Goal: Task Accomplishment & Management: Manage account settings

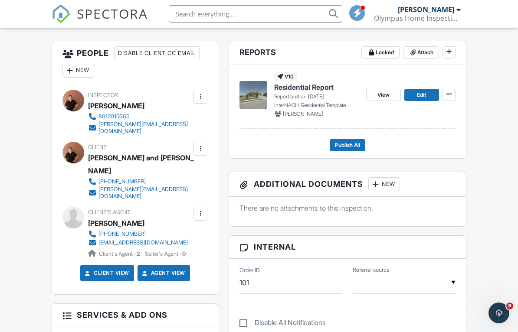
click at [199, 148] on div at bounding box center [200, 148] width 9 height 9
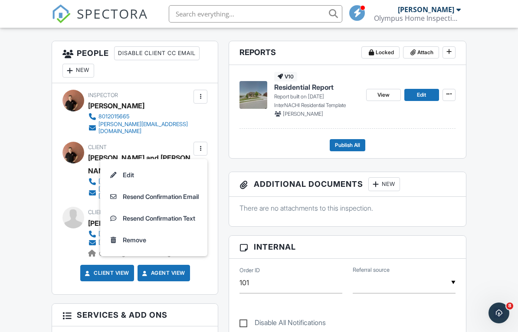
click at [131, 180] on li "Edit" at bounding box center [153, 175] width 97 height 22
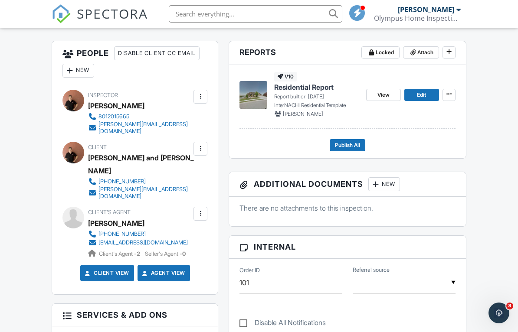
click at [198, 149] on div at bounding box center [200, 148] width 9 height 9
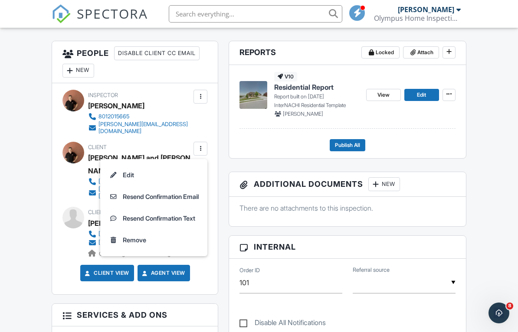
click at [124, 172] on li "Edit" at bounding box center [153, 175] width 97 height 22
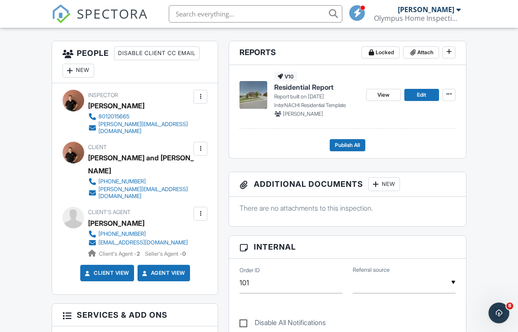
click at [200, 147] on div at bounding box center [200, 148] width 9 height 9
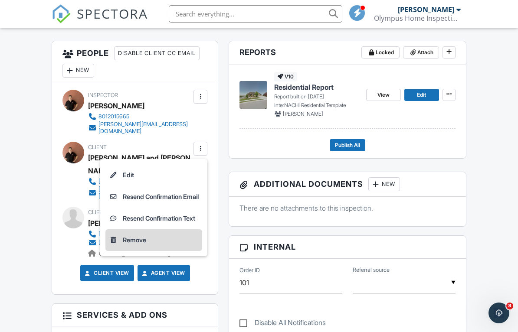
click at [135, 241] on div "Remove" at bounding box center [134, 240] width 23 height 10
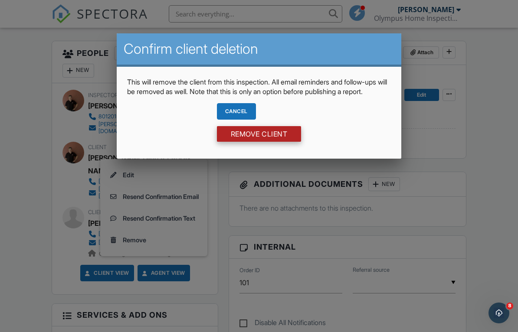
click at [278, 142] on input "Remove Client" at bounding box center [259, 134] width 85 height 16
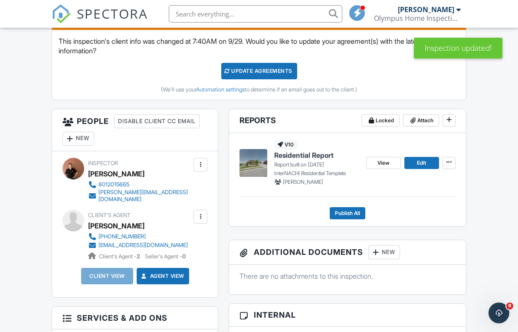
click at [89, 138] on div "New" at bounding box center [78, 139] width 32 height 14
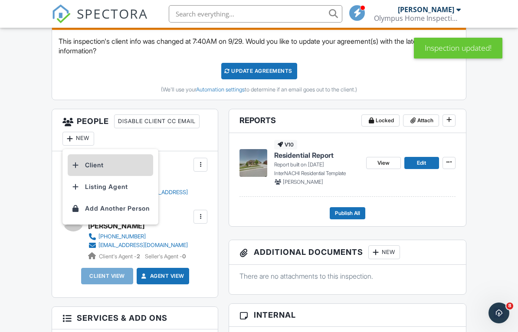
click at [95, 168] on li "Client" at bounding box center [110, 165] width 85 height 22
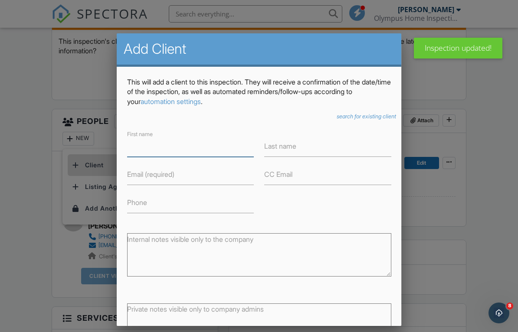
scroll to position [263, 0]
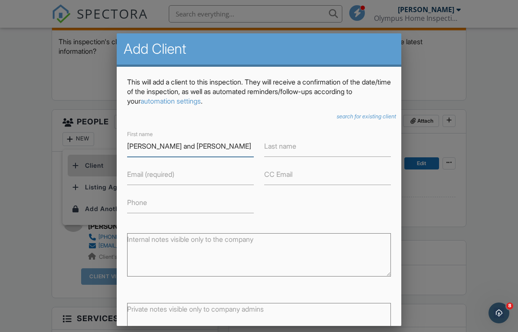
type input "[PERSON_NAME] and [PERSON_NAME]"
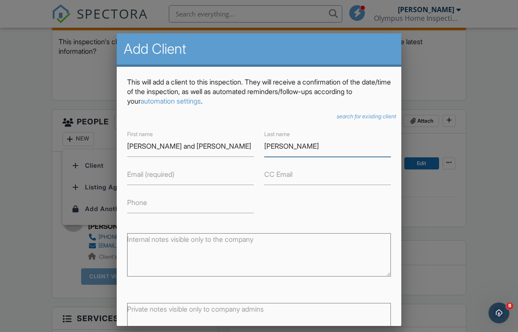
type input "[PERSON_NAME]"
click at [176, 181] on input "Email (required)" at bounding box center [190, 174] width 127 height 21
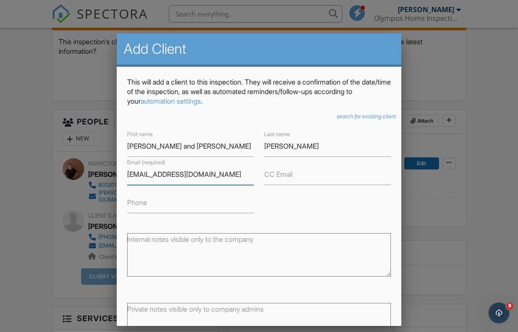
type input "[EMAIL_ADDRESS][DOMAIN_NAME]"
click at [142, 207] on label "Phone" at bounding box center [137, 203] width 20 height 10
click at [142, 207] on input "Phone" at bounding box center [190, 202] width 127 height 21
type input "0"
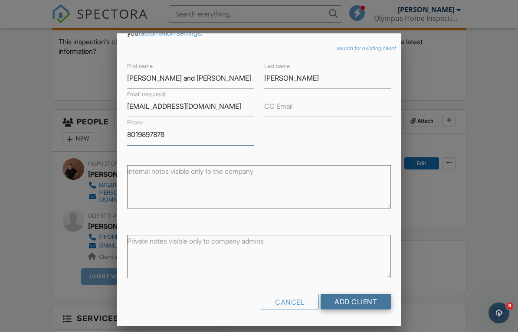
scroll to position [68, 0]
type input "8019897878"
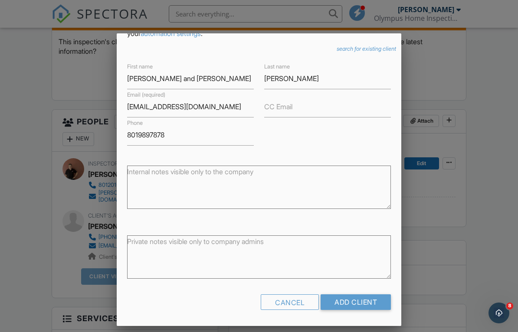
click at [354, 299] on input "Add Client" at bounding box center [356, 303] width 70 height 16
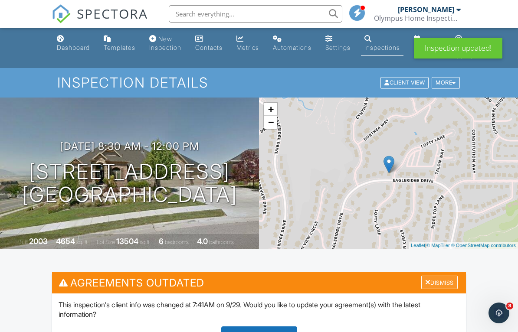
click at [433, 281] on div "Dismiss" at bounding box center [439, 282] width 36 height 13
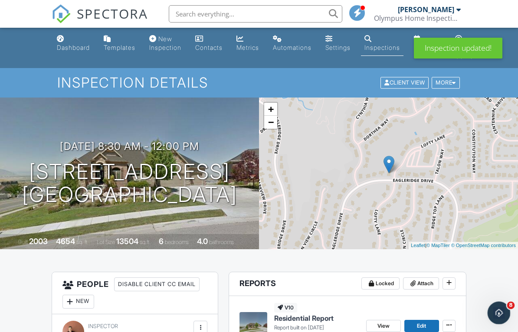
click at [497, 310] on icon "Open Intercom Messenger" at bounding box center [498, 312] width 14 height 14
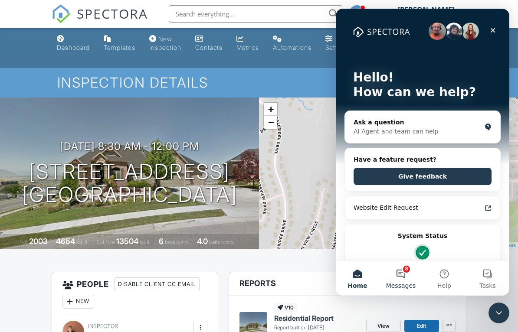
click at [393, 274] on button "8 Messages" at bounding box center [400, 278] width 43 height 35
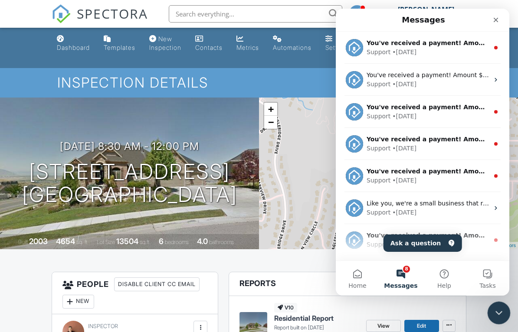
click at [496, 314] on icon "Close Intercom Messenger" at bounding box center [497, 312] width 10 height 10
